Goal: Information Seeking & Learning: Check status

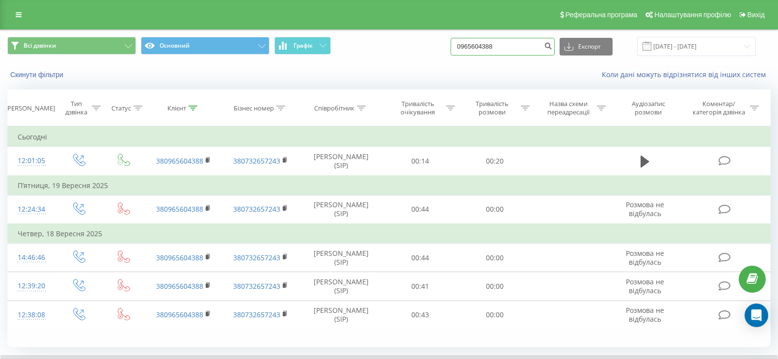
drag, startPoint x: 512, startPoint y: 52, endPoint x: 459, endPoint y: 49, distance: 53.1
click at [459, 49] on div "Всі дзвінки Основний Графік 0965604388 Експорт .csv .xls .xlsx 22.06.2025 - 22.…" at bounding box center [388, 46] width 763 height 19
paste input "73648007"
type input "0973648007"
click at [552, 45] on icon "submit" at bounding box center [548, 45] width 8 height 6
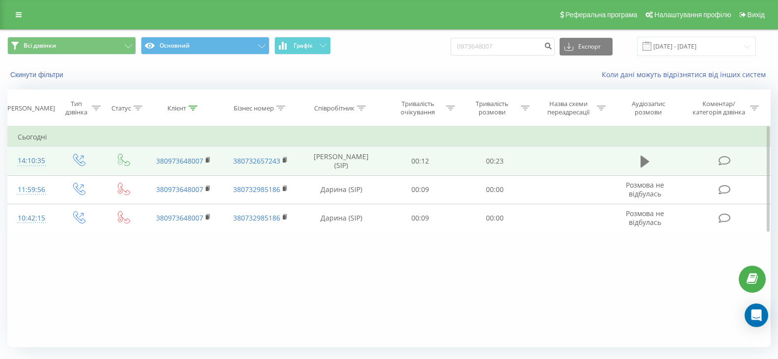
click at [641, 161] on icon at bounding box center [645, 162] width 9 height 14
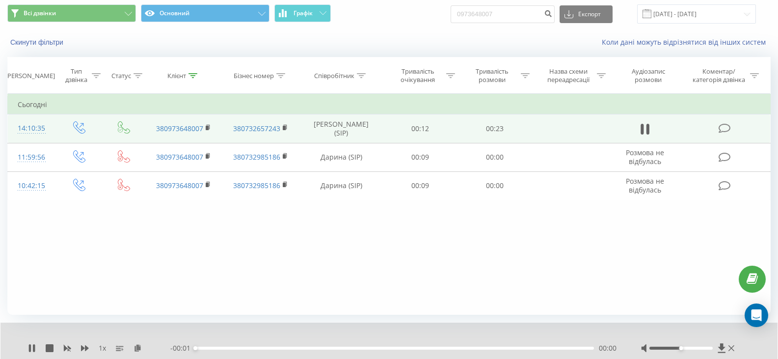
scroll to position [49, 0]
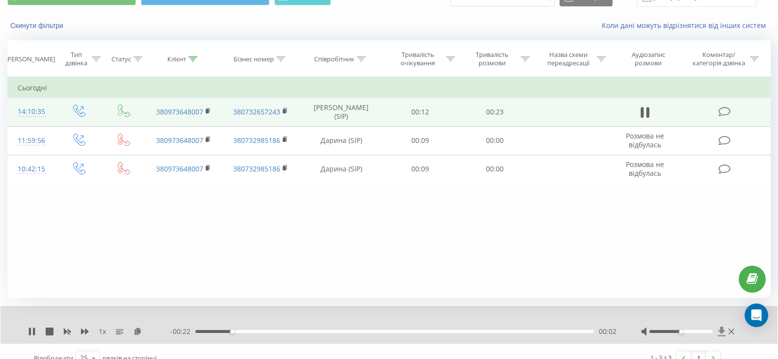
click at [720, 329] on icon at bounding box center [722, 331] width 8 height 10
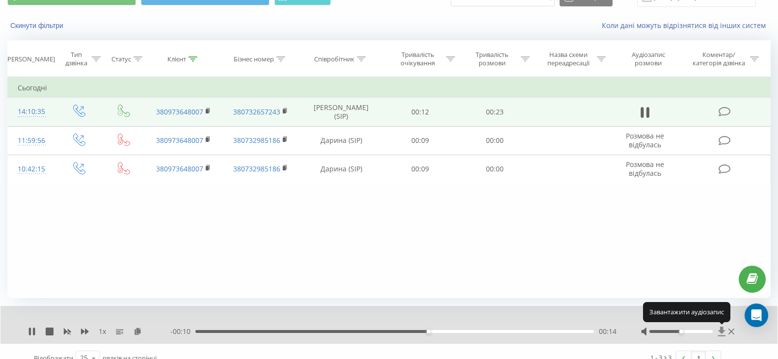
click at [720, 329] on icon at bounding box center [722, 331] width 8 height 10
click at [724, 329] on icon at bounding box center [722, 331] width 8 height 10
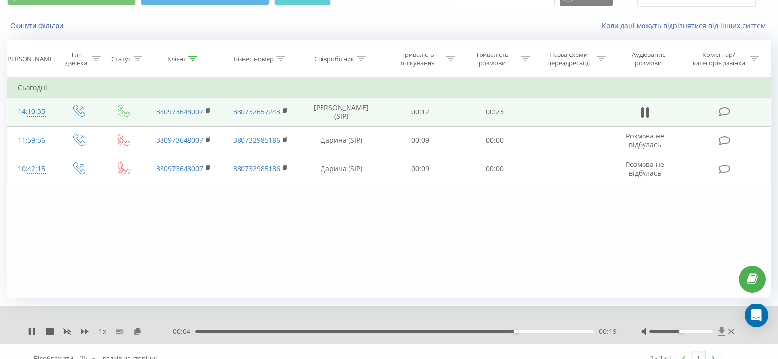
click at [721, 332] on icon at bounding box center [721, 330] width 7 height 9
click at [725, 327] on icon at bounding box center [722, 331] width 8 height 10
click at [711, 330] on div at bounding box center [681, 331] width 63 height 3
click at [717, 329] on div at bounding box center [689, 331] width 96 height 10
click at [721, 330] on icon at bounding box center [721, 330] width 7 height 9
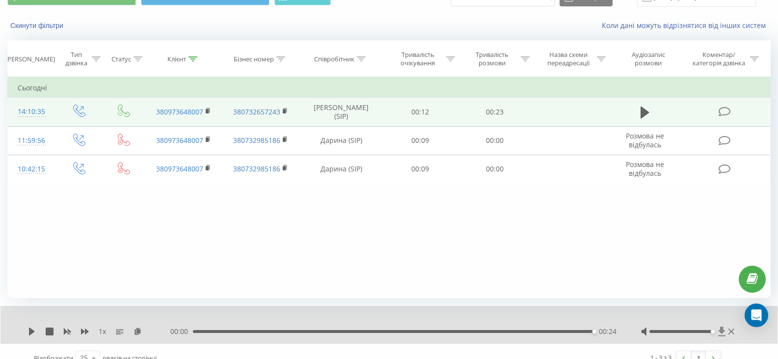
click at [720, 331] on icon at bounding box center [721, 330] width 7 height 9
click at [724, 334] on icon at bounding box center [722, 331] width 8 height 10
click at [721, 330] on icon at bounding box center [721, 330] width 7 height 9
click at [723, 332] on icon at bounding box center [721, 330] width 7 height 9
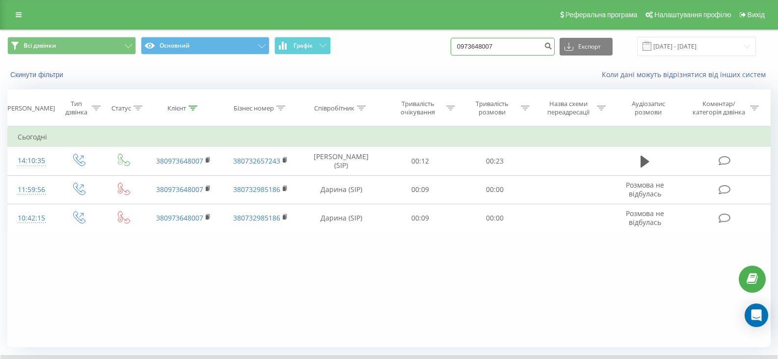
drag, startPoint x: 477, startPoint y: 42, endPoint x: 461, endPoint y: 41, distance: 15.7
click at [459, 41] on div "Всі дзвінки Основний Графік 0973648007 Експорт .csv .xls .xlsx 22.06.2025 - 22.…" at bounding box center [388, 46] width 763 height 19
paste input "688194193"
type input "0688194193"
click at [552, 45] on icon "submit" at bounding box center [548, 45] width 8 height 6
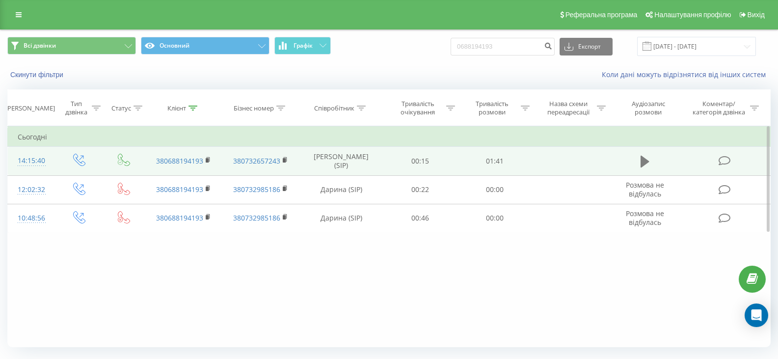
click at [642, 159] on icon at bounding box center [645, 162] width 9 height 12
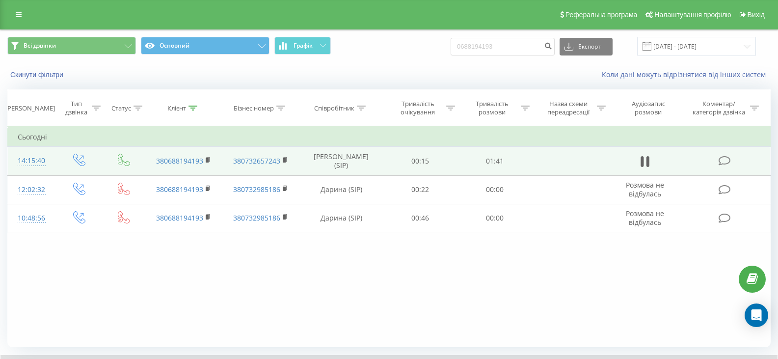
scroll to position [63, 0]
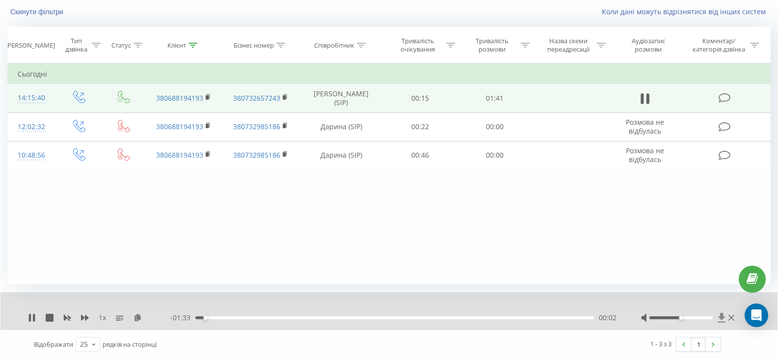
click at [724, 314] on icon at bounding box center [722, 318] width 8 height 10
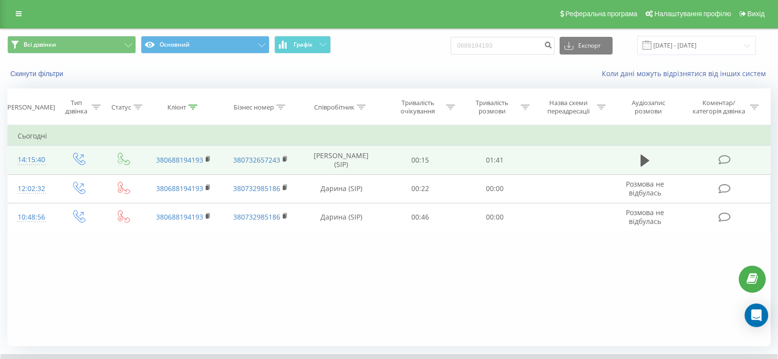
scroll to position [0, 0]
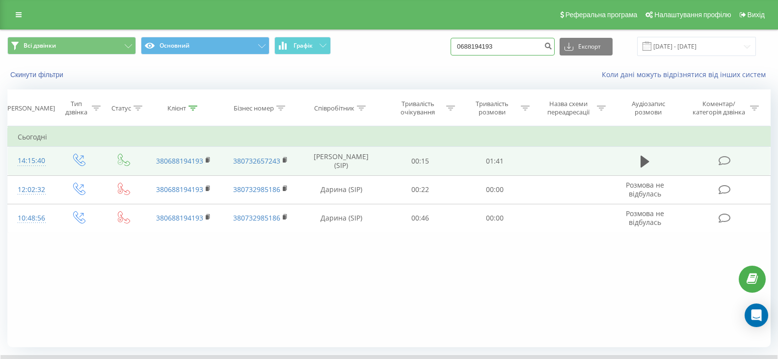
drag, startPoint x: 517, startPoint y: 43, endPoint x: 456, endPoint y: 44, distance: 61.4
click at [456, 44] on div "Всі дзвінки Основний Графік 0688194193 Експорт .csv .xls .xlsx 22.06.2025 - 22.…" at bounding box center [388, 46] width 763 height 19
paste input "380960986884"
type input "380960986884"
click at [514, 125] on th "Тривалість розмови" at bounding box center [495, 108] width 75 height 36
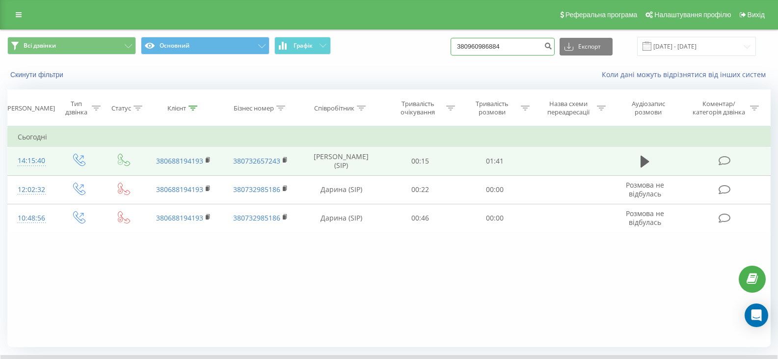
click at [551, 49] on input "380960986884" at bounding box center [503, 47] width 104 height 18
click at [552, 45] on icon "submit" at bounding box center [548, 45] width 8 height 6
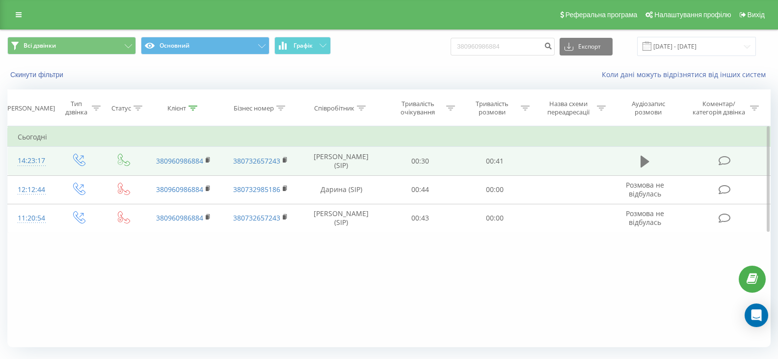
click at [645, 160] on icon at bounding box center [645, 162] width 9 height 12
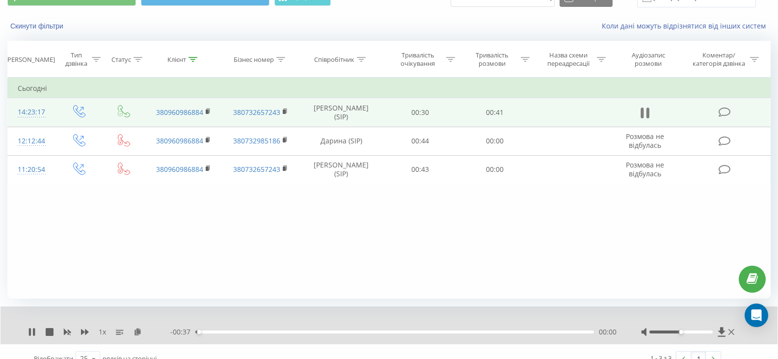
scroll to position [49, 0]
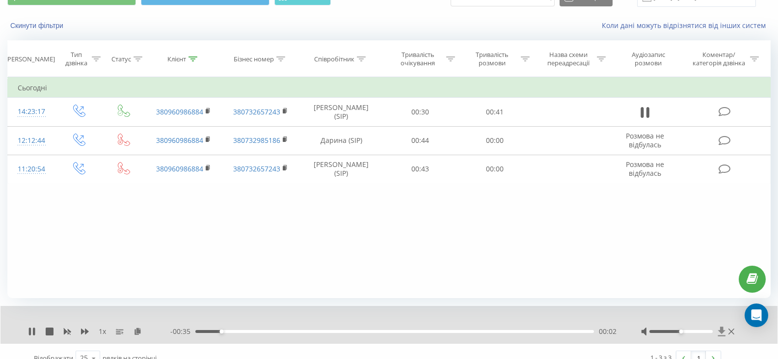
click at [723, 330] on icon at bounding box center [721, 330] width 7 height 9
click at [721, 332] on icon at bounding box center [721, 330] width 7 height 9
click at [723, 331] on icon at bounding box center [721, 330] width 7 height 9
click at [718, 334] on icon at bounding box center [722, 331] width 8 height 10
click at [723, 333] on icon at bounding box center [722, 331] width 8 height 10
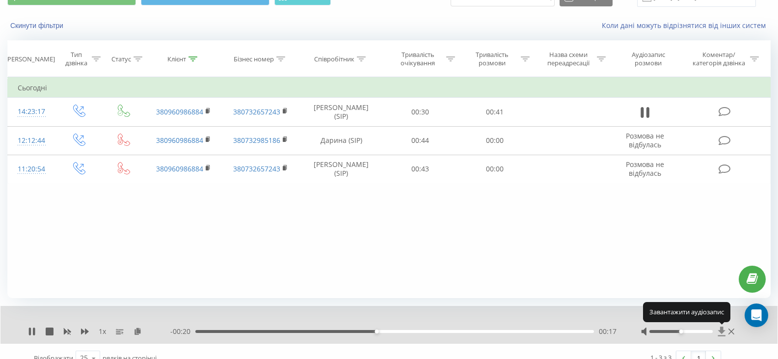
click at [723, 333] on icon at bounding box center [722, 331] width 8 height 10
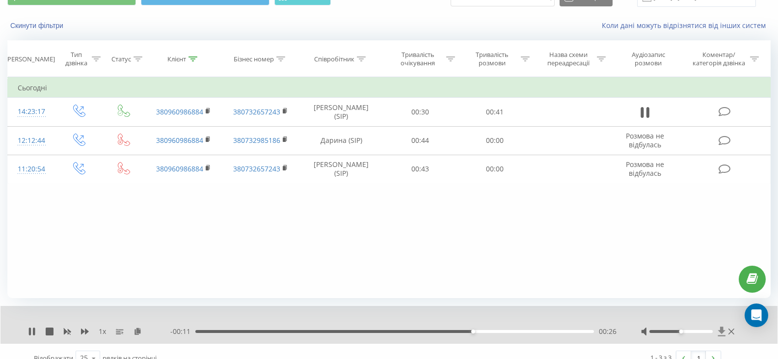
click at [720, 334] on icon at bounding box center [722, 331] width 8 height 10
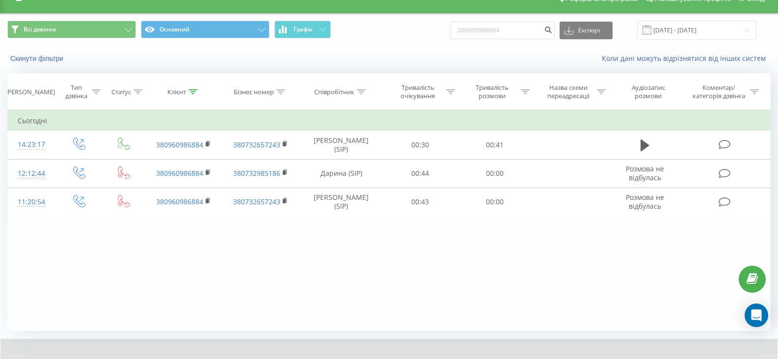
scroll to position [0, 0]
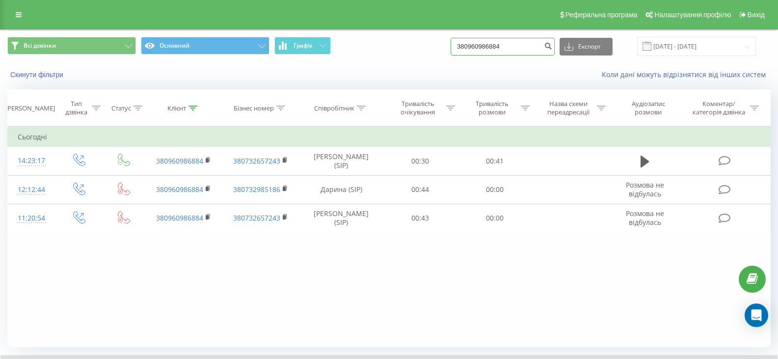
drag, startPoint x: 513, startPoint y: 44, endPoint x: 473, endPoint y: 44, distance: 40.3
click at [473, 44] on input "380960986884" at bounding box center [503, 47] width 104 height 18
click at [519, 48] on input "380960986884" at bounding box center [503, 47] width 104 height 18
drag, startPoint x: 477, startPoint y: 45, endPoint x: 462, endPoint y: 44, distance: 14.3
click at [462, 45] on input "380960986884" at bounding box center [503, 47] width 104 height 18
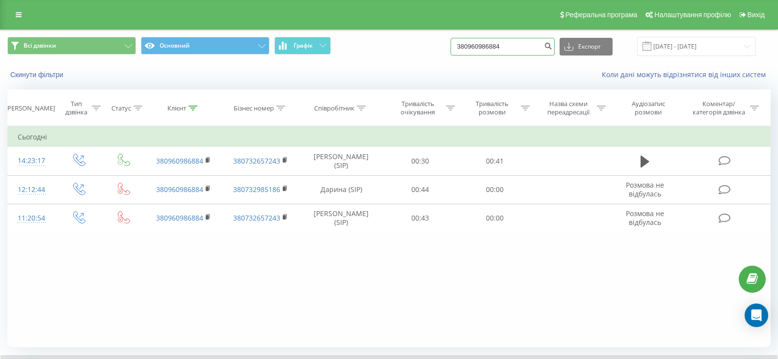
paste input "0987163832"
type input "0987163832"
click at [552, 46] on icon "submit" at bounding box center [548, 45] width 8 height 6
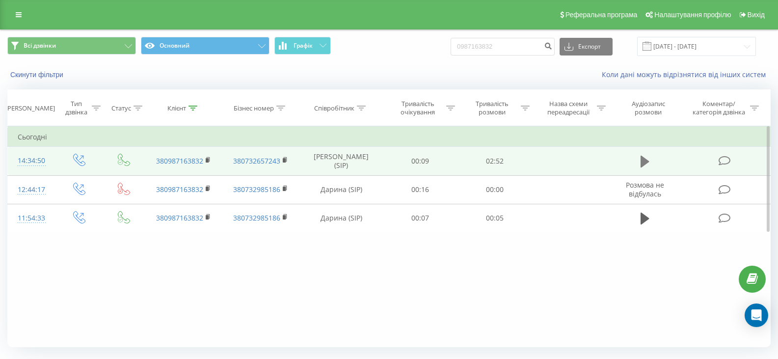
click at [641, 161] on icon at bounding box center [645, 162] width 9 height 12
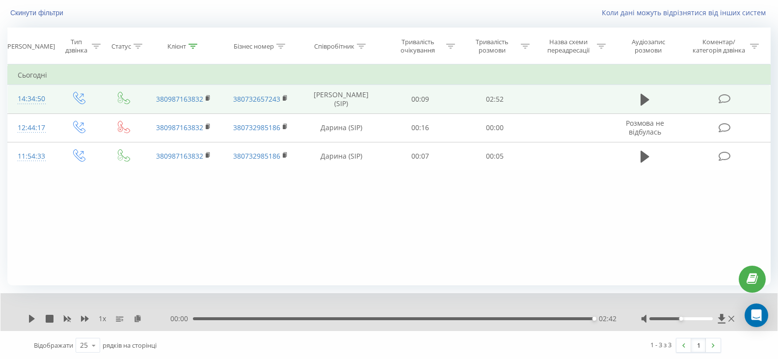
scroll to position [63, 0]
click at [721, 322] on icon at bounding box center [721, 317] width 7 height 9
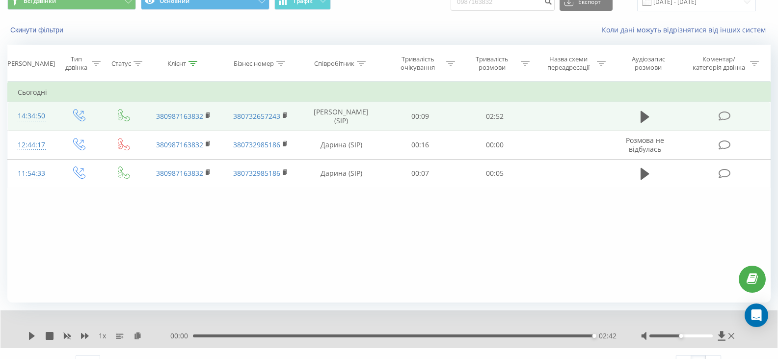
scroll to position [0, 0]
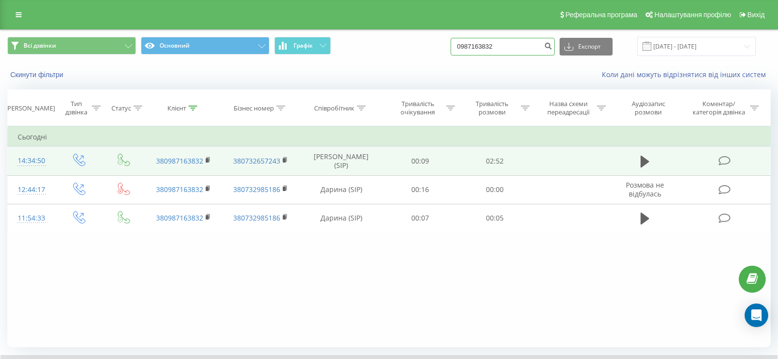
click at [461, 48] on input "0987163832" at bounding box center [503, 47] width 104 height 18
paste input "96 098 68 84"
type input "0 96 098 68 84"
click at [552, 44] on icon "submit" at bounding box center [548, 45] width 8 height 6
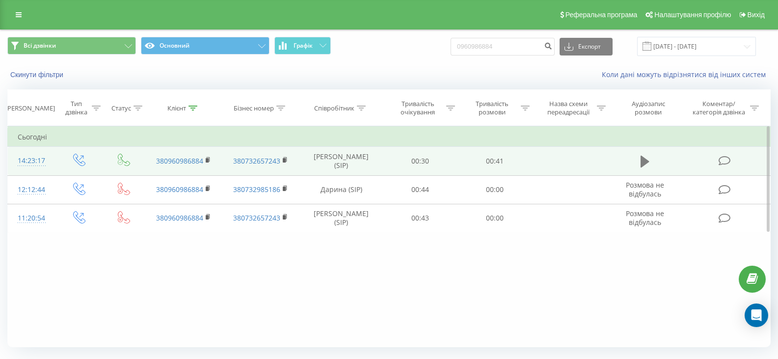
click at [645, 158] on icon at bounding box center [645, 162] width 9 height 14
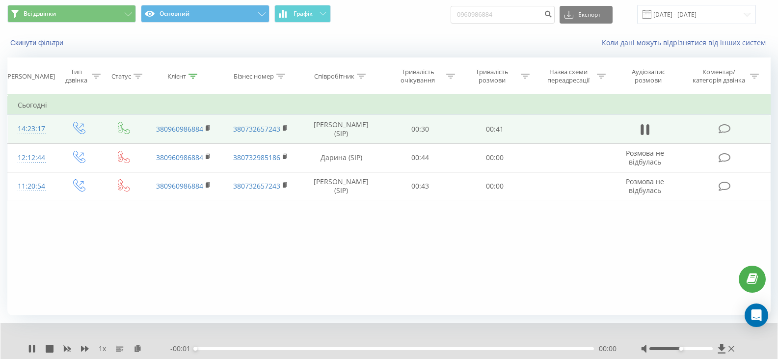
scroll to position [63, 0]
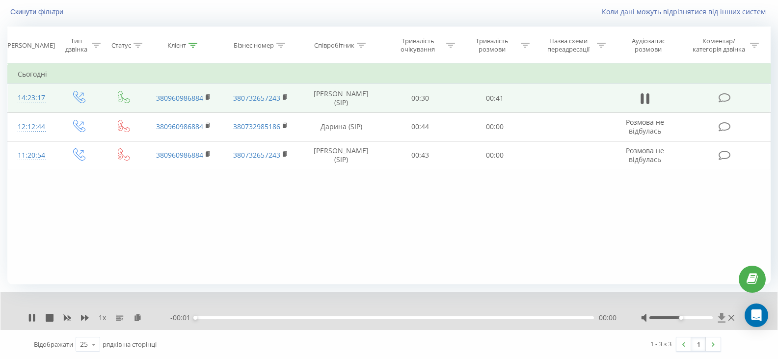
click at [723, 318] on icon at bounding box center [721, 317] width 7 height 9
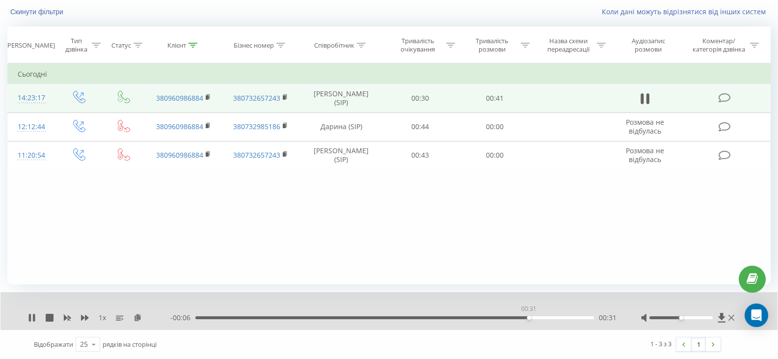
drag, startPoint x: 439, startPoint y: 318, endPoint x: 529, endPoint y: 316, distance: 89.9
click at [529, 316] on div "00:31" at bounding box center [394, 317] width 399 height 3
click at [30, 322] on div "1 x" at bounding box center [99, 318] width 142 height 10
click at [31, 315] on icon at bounding box center [32, 318] width 8 height 8
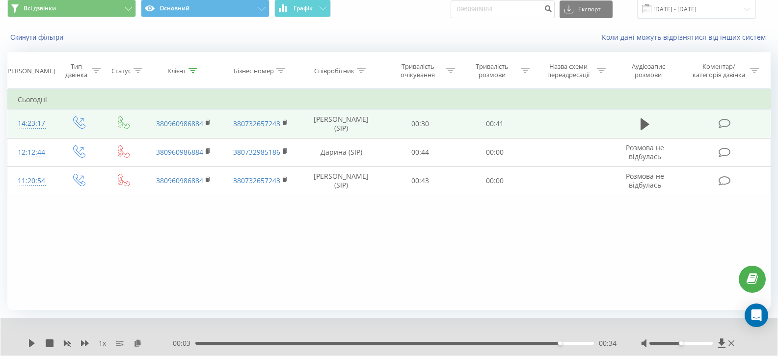
scroll to position [0, 0]
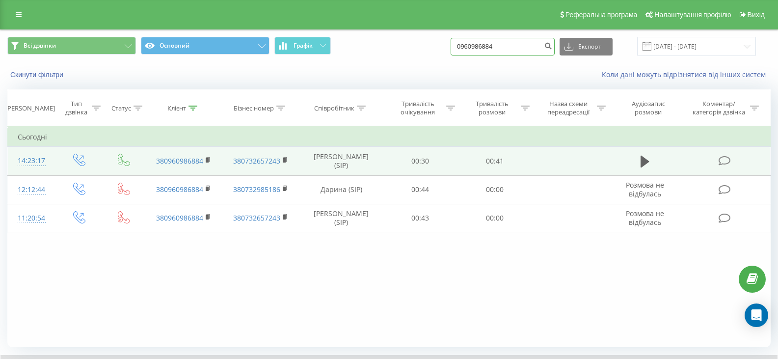
drag, startPoint x: 506, startPoint y: 40, endPoint x: 461, endPoint y: 46, distance: 45.1
click at [459, 46] on div "Всі дзвінки Основний Графік 0960986884 Експорт .csv .xls .xlsx 22.06.2025 - 22.…" at bounding box center [388, 46] width 763 height 19
paste input "96 560 43 88"
click at [473, 47] on input "0 96 560 43 88" at bounding box center [503, 47] width 104 height 18
type input "096 560 43 88"
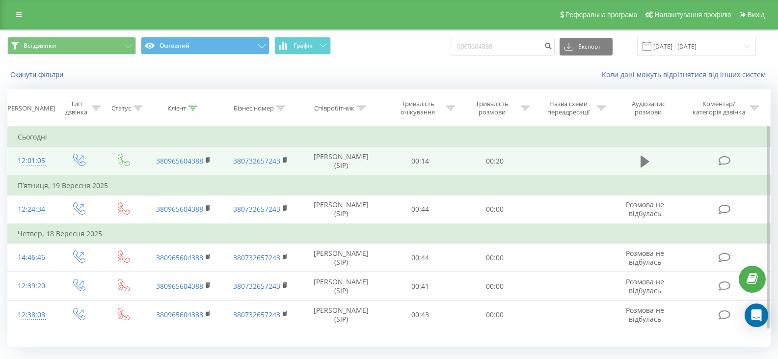
click at [648, 162] on icon at bounding box center [645, 162] width 9 height 12
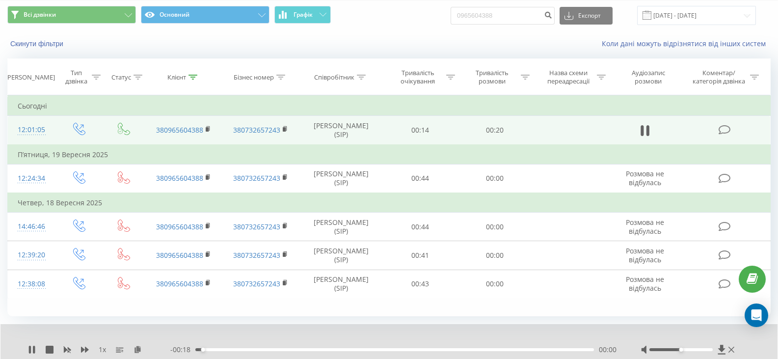
scroll to position [63, 0]
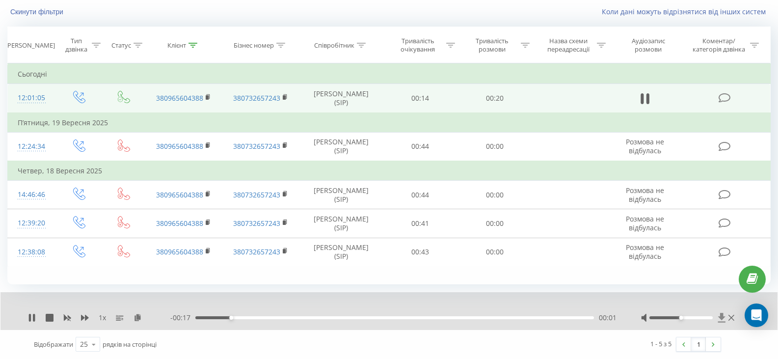
click at [723, 318] on icon at bounding box center [721, 317] width 7 height 9
